Goal: Navigation & Orientation: Find specific page/section

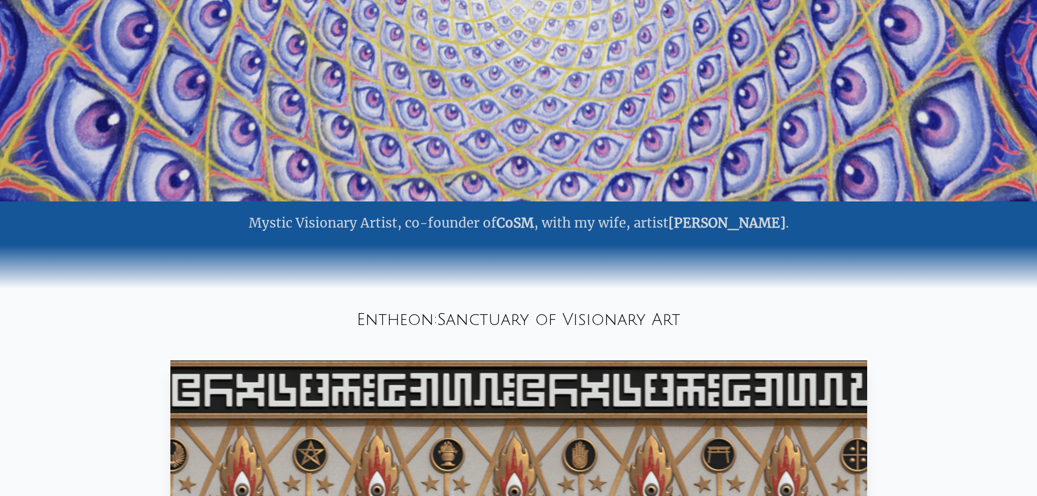
scroll to position [820, 0]
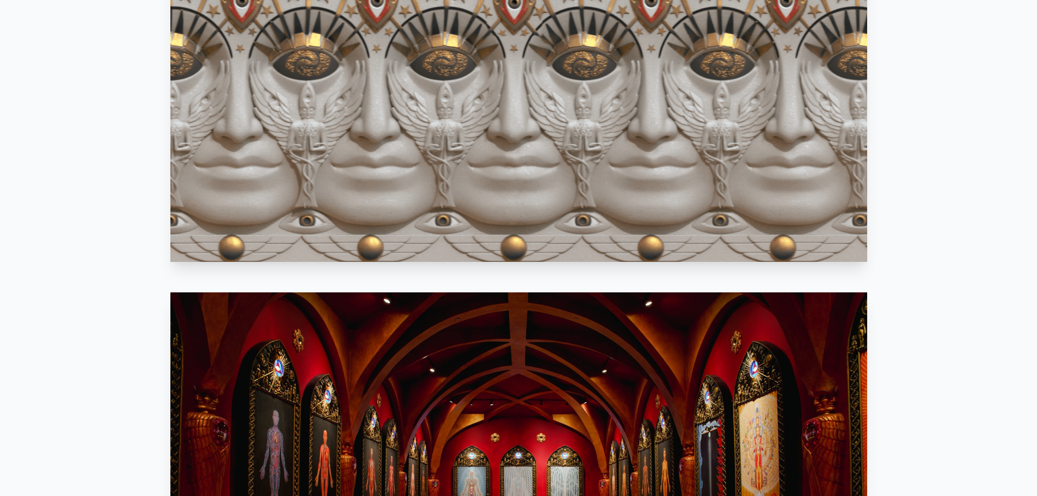
click at [452, 314] on img at bounding box center [518, 488] width 697 height 392
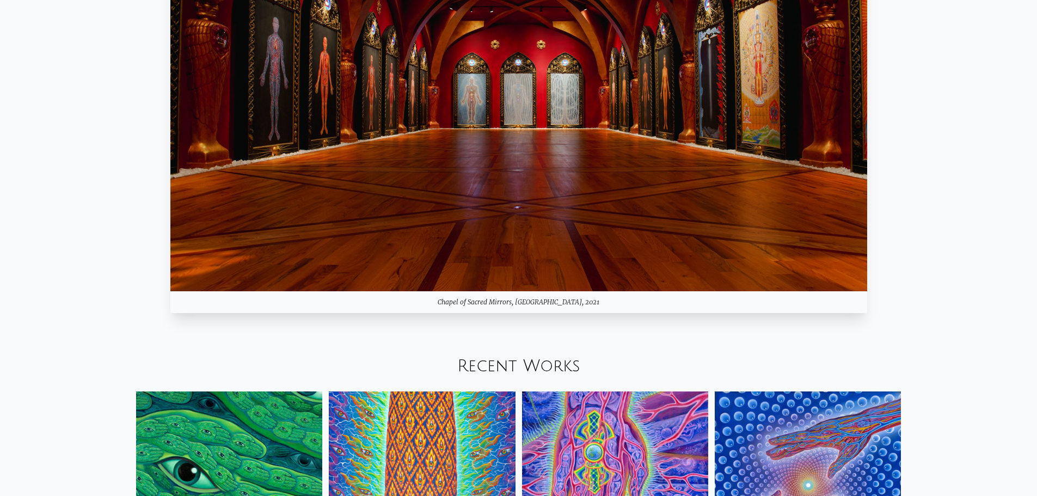
scroll to position [1092, 0]
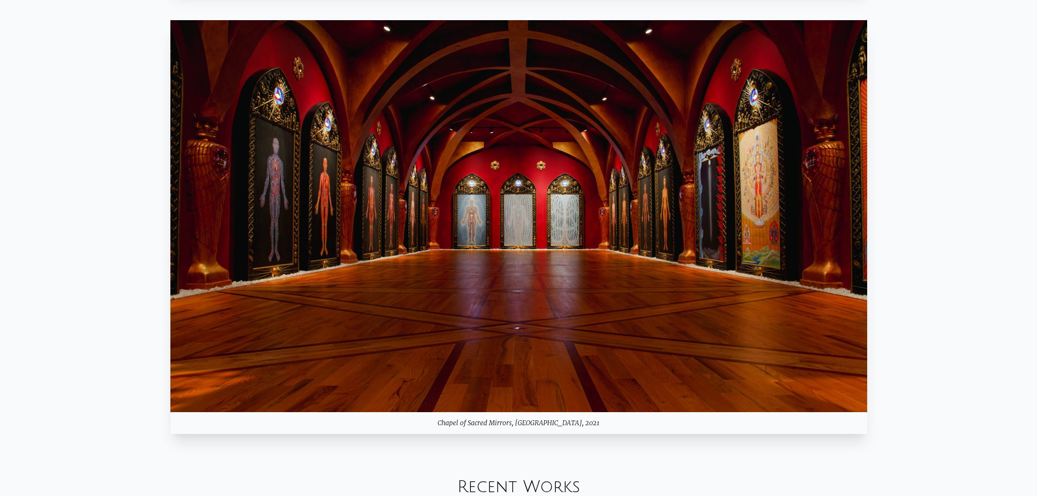
click at [558, 478] on link "Recent Works" at bounding box center [518, 487] width 123 height 18
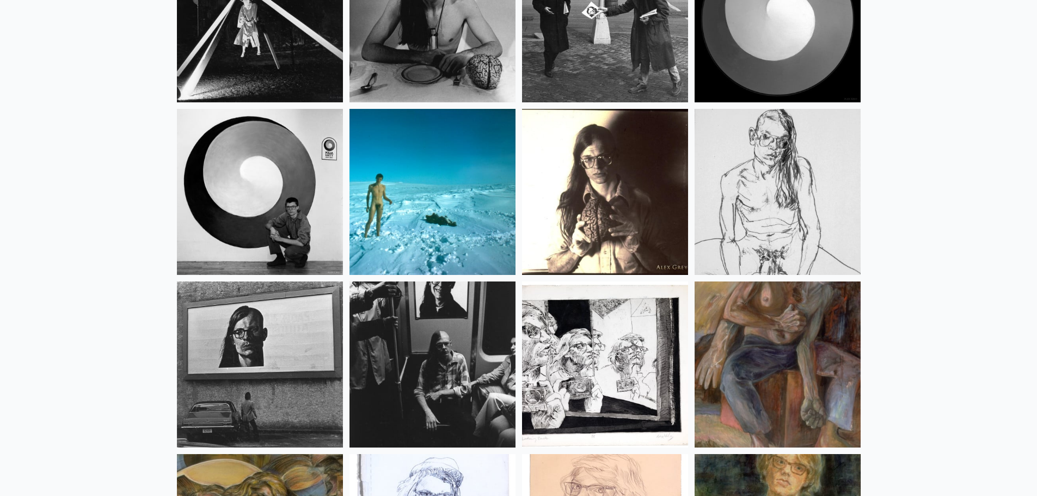
scroll to position [14442, 0]
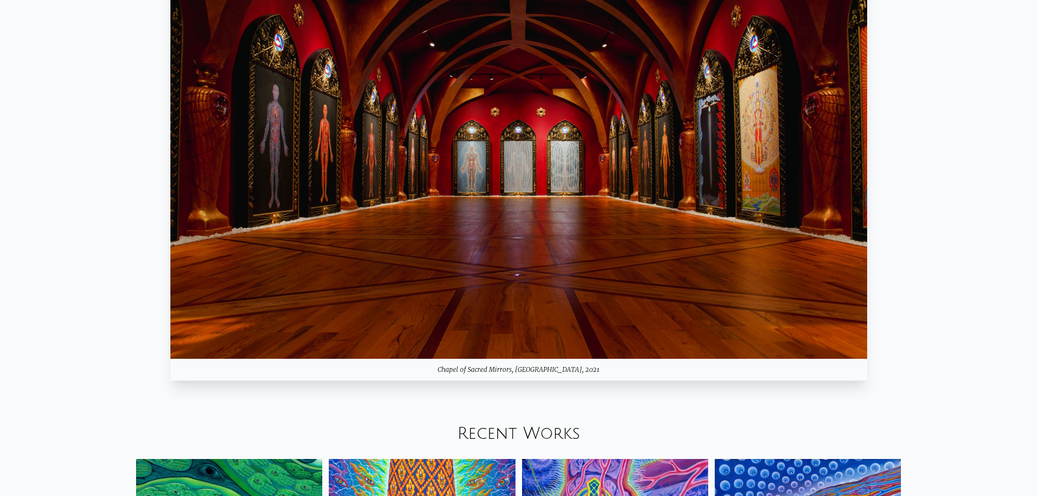
scroll to position [1144, 0]
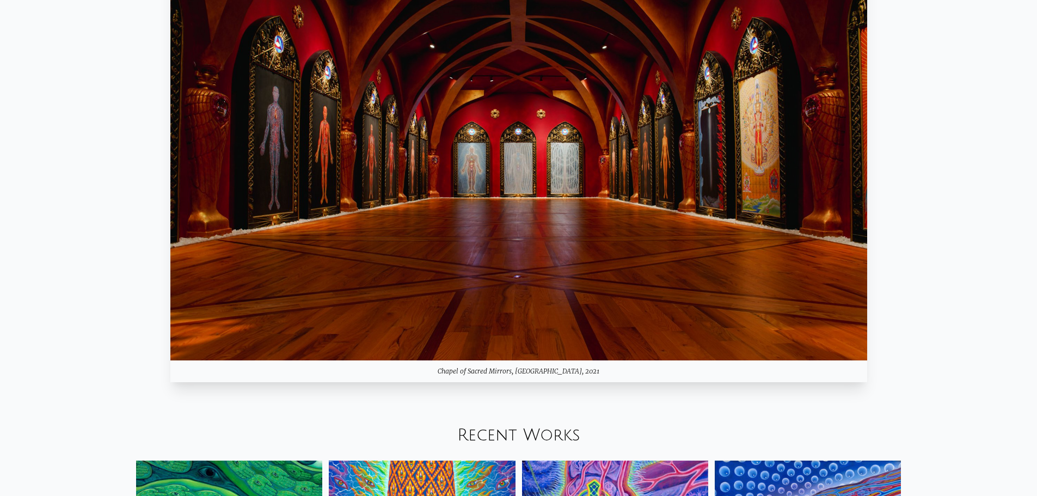
click at [410, 229] on img at bounding box center [518, 164] width 697 height 392
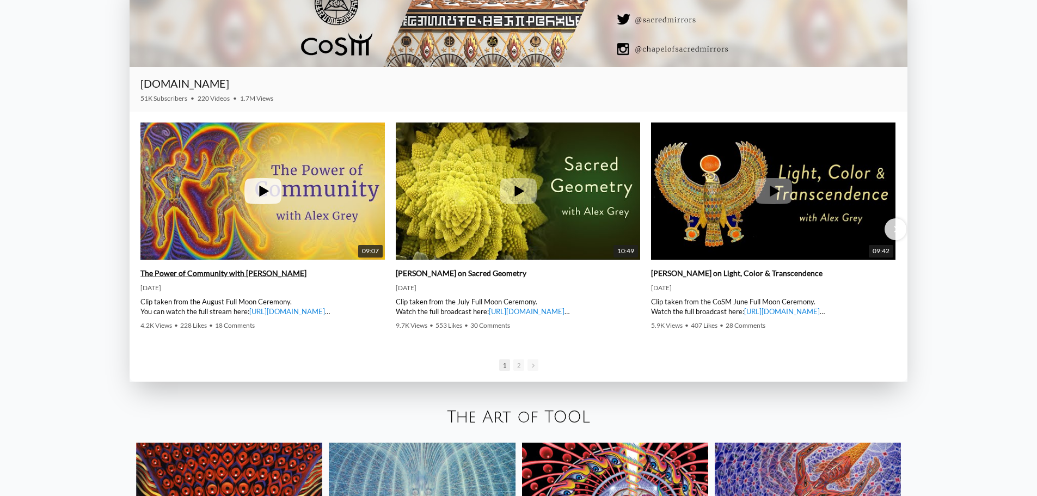
scroll to position [2233, 0]
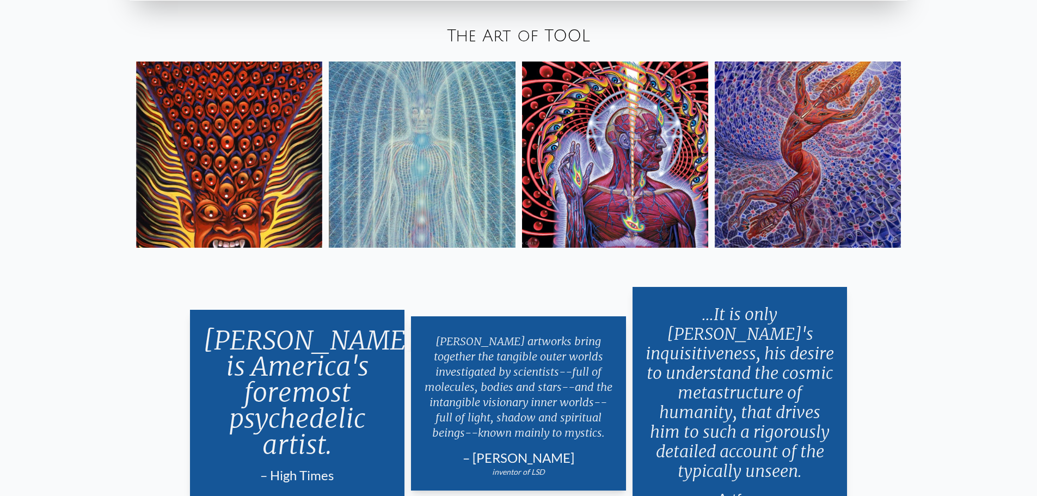
click at [535, 36] on link "The Art of TOOL" at bounding box center [518, 36] width 143 height 18
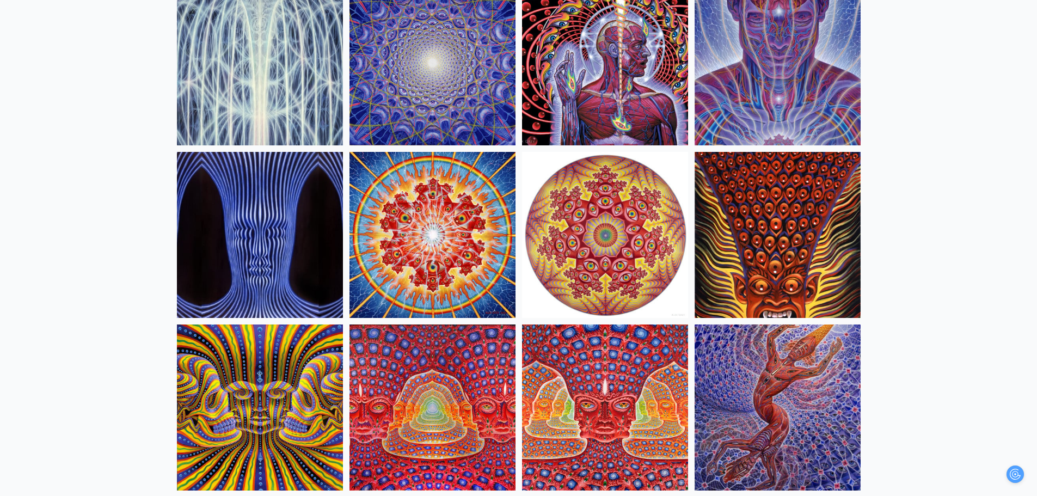
scroll to position [460, 0]
